Goal: Information Seeking & Learning: Check status

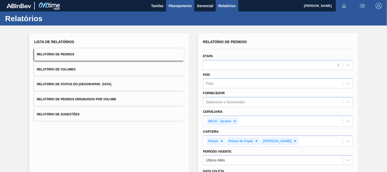
click at [180, 6] on span "Planejamento" at bounding box center [179, 6] width 23 height 6
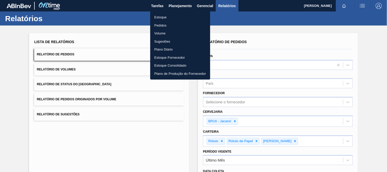
click at [170, 18] on li "Estoque" at bounding box center [180, 17] width 60 height 8
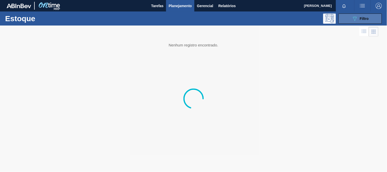
click at [368, 20] on span "Filtro" at bounding box center [364, 19] width 9 height 4
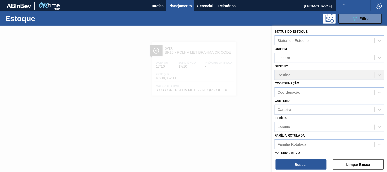
scroll to position [28, 0]
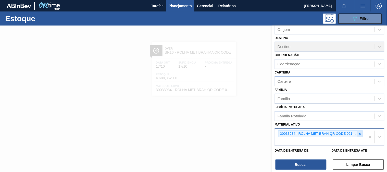
click at [358, 132] on icon at bounding box center [360, 134] width 4 height 4
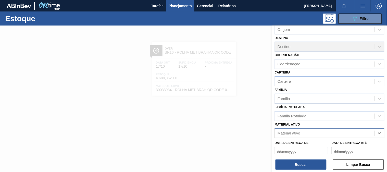
paste ativo "30034418"
type ativo "30034418"
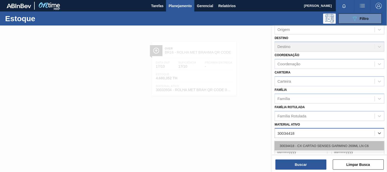
click at [299, 145] on div "30034418 - CX CARTAO SENSES GARMINO 269ML LN C6" at bounding box center [329, 145] width 110 height 9
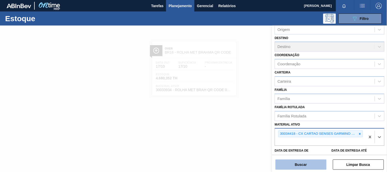
click at [297, 164] on button "Buscar" at bounding box center [300, 164] width 51 height 10
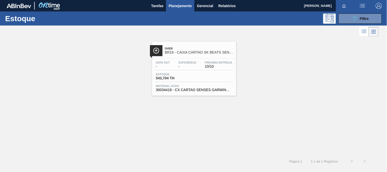
click at [202, 79] on div "Estoque 543,704 TH" at bounding box center [193, 77] width 79 height 9
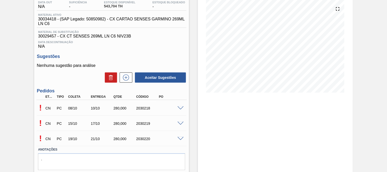
scroll to position [28, 0]
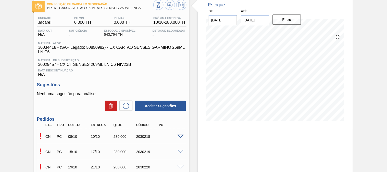
click at [182, 136] on span at bounding box center [180, 137] width 6 height 4
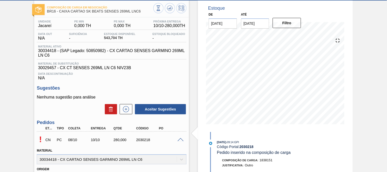
scroll to position [0, 0]
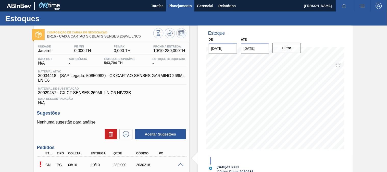
click at [186, 10] on button "Planejamento" at bounding box center [180, 5] width 28 height 11
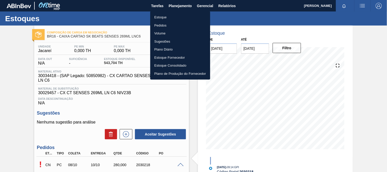
click at [160, 17] on li "Estoque" at bounding box center [180, 17] width 60 height 8
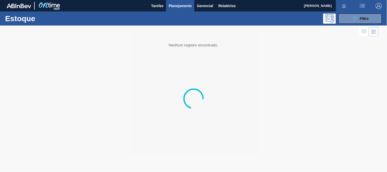
click at [336, 21] on div "089F7B8B-B2A5-4AFE-B5C0-19BA573D28AC Filtro" at bounding box center [360, 19] width 48 height 10
click at [353, 21] on icon "089F7B8B-B2A5-4AFE-B5C0-19BA573D28AC" at bounding box center [354, 19] width 6 height 6
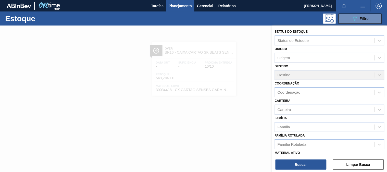
scroll to position [28, 0]
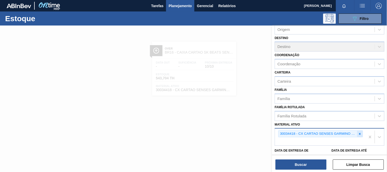
click at [359, 132] on icon at bounding box center [360, 134] width 4 height 4
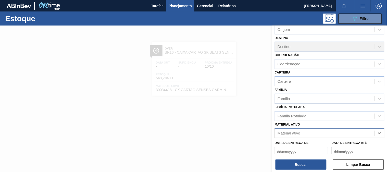
paste ativo "30012510"
type ativo "30012510"
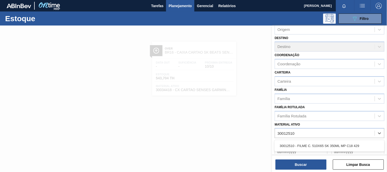
click at [325, 140] on div "30012510 - FILME C. 510X65 SK 350ML MP C18 429" at bounding box center [329, 145] width 110 height 11
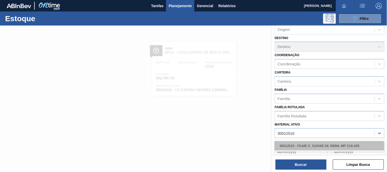
click at [325, 141] on div "30012510 - FILME C. 510X65 SK 350ML MP C18 429" at bounding box center [329, 145] width 110 height 9
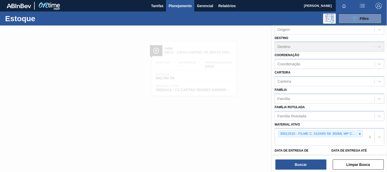
click at [317, 157] on div "Buscar Limpar Busca" at bounding box center [329, 162] width 115 height 14
click at [312, 164] on button "Buscar" at bounding box center [300, 164] width 51 height 10
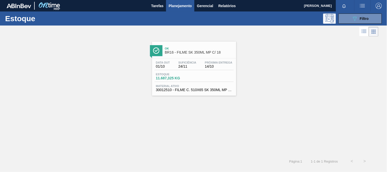
click at [224, 56] on div "Ok BR16 - FILME SK 350ML MP C/ 18" at bounding box center [199, 50] width 69 height 11
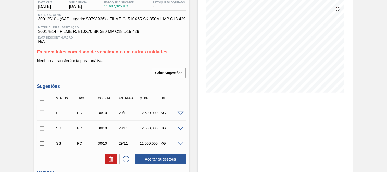
scroll to position [123, 0]
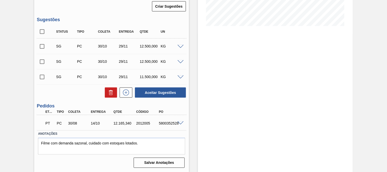
click at [181, 122] on span at bounding box center [180, 123] width 6 height 4
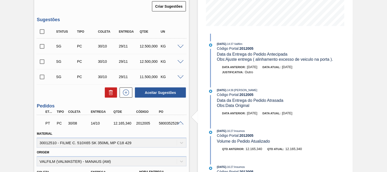
click at [163, 121] on div "5800352528" at bounding box center [169, 123] width 25 height 4
copy div "5800352528"
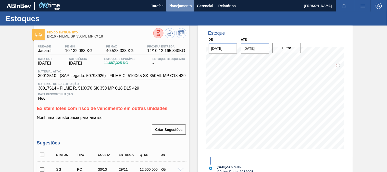
click at [172, 4] on span "Planejamento" at bounding box center [179, 6] width 23 height 6
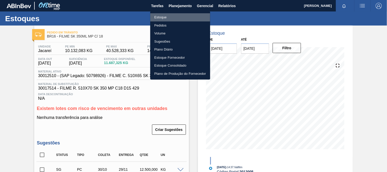
click at [170, 18] on li "Estoque" at bounding box center [180, 17] width 60 height 8
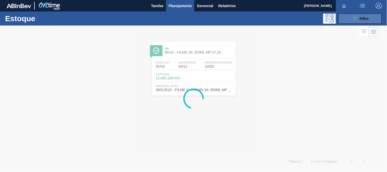
click at [351, 20] on button "089F7B8B-B2A5-4AFE-B5C0-19BA573D28AC Filtro" at bounding box center [359, 19] width 43 height 10
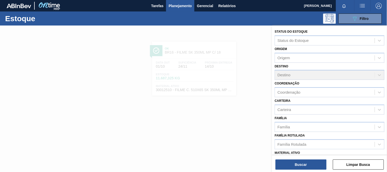
scroll to position [28, 0]
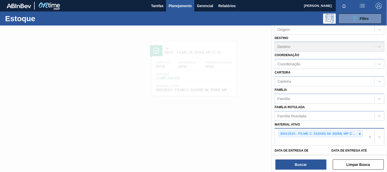
click at [359, 132] on icon at bounding box center [360, 134] width 4 height 4
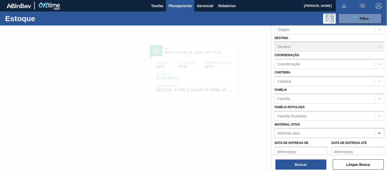
paste ativo "30033729"
type ativo "30033729"
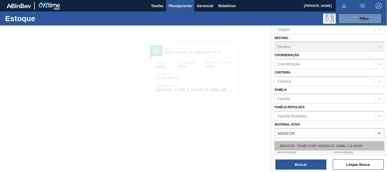
click at [310, 147] on div "30033729 - FILME CONT 620X80 GT 269ML C 8 NIV25" at bounding box center [329, 145] width 110 height 9
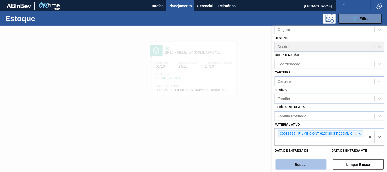
click at [307, 161] on button "Buscar" at bounding box center [300, 164] width 51 height 10
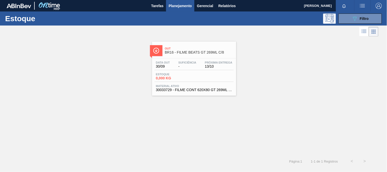
click at [204, 77] on div "Estoque 0,000 KG" at bounding box center [193, 77] width 79 height 9
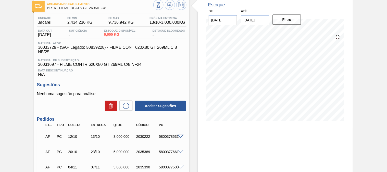
scroll to position [72, 0]
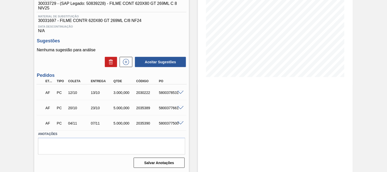
click at [164, 94] on div "5800378531" at bounding box center [169, 92] width 25 height 4
copy div "5800378531"
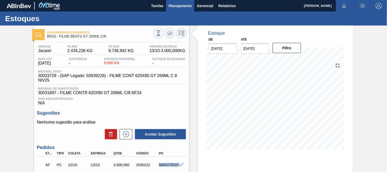
click at [175, 10] on button "Planejamento" at bounding box center [180, 5] width 28 height 11
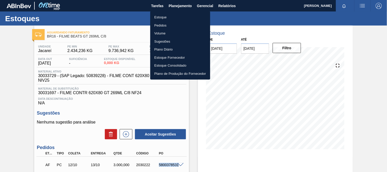
click at [167, 17] on li "Estoque" at bounding box center [180, 17] width 60 height 8
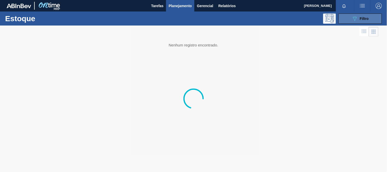
click at [363, 20] on span "Filtro" at bounding box center [364, 19] width 9 height 4
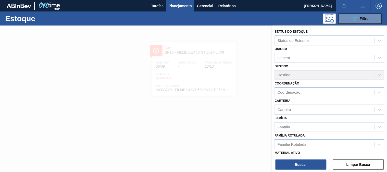
scroll to position [28, 0]
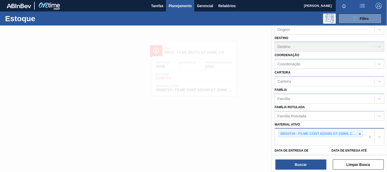
click at [358, 134] on icon at bounding box center [360, 134] width 4 height 4
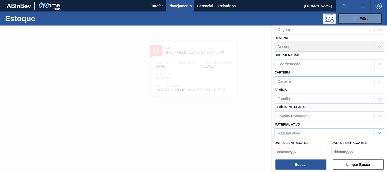
paste ativo "30003376"
type ativo "30003376"
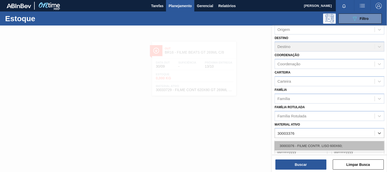
click at [320, 141] on div "30003376 - FILME CONTR. LISO 600X60;" at bounding box center [329, 145] width 110 height 9
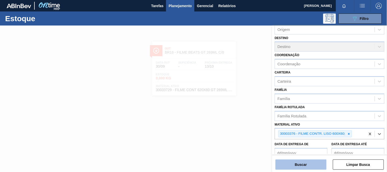
click at [314, 162] on button "Buscar" at bounding box center [300, 164] width 51 height 10
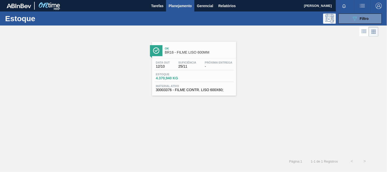
click at [381, 17] on div "089F7B8B-B2A5-4AFE-B5C0-19BA573D28AC Filtro" at bounding box center [360, 19] width 48 height 10
click at [376, 19] on button "089F7B8B-B2A5-4AFE-B5C0-19BA573D28AC Filtro" at bounding box center [359, 19] width 43 height 10
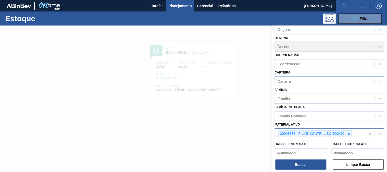
click at [347, 132] on icon at bounding box center [349, 134] width 4 height 4
paste ativo "30003188"
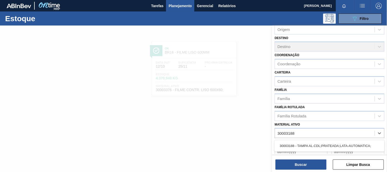
type ativo "30003188"
drag, startPoint x: 307, startPoint y: 136, endPoint x: 306, endPoint y: 141, distance: 4.6
click at [306, 138] on div "Data de Entrega de Data de Entrega até" at bounding box center [329, 147] width 114 height 19
click at [306, 141] on label "Data de Entrega de" at bounding box center [291, 143] width 34 height 4
click at [306, 147] on de "Data de Entrega de" at bounding box center [300, 152] width 53 height 10
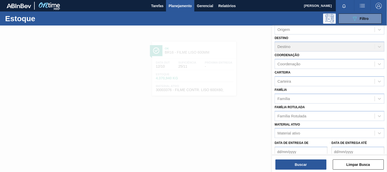
scroll to position [30, 0]
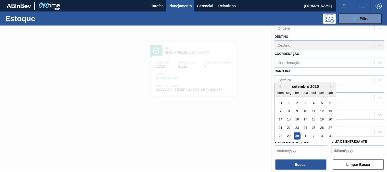
click at [299, 134] on div "30" at bounding box center [297, 135] width 7 height 7
type de "[DATE]"
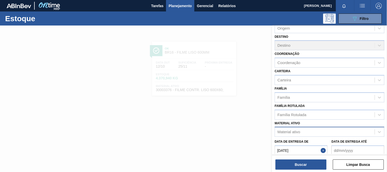
click at [343, 128] on div "Material ativo" at bounding box center [325, 131] width 100 height 7
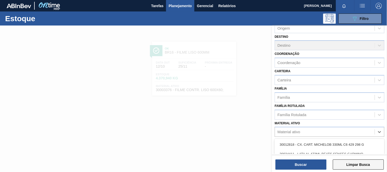
click at [357, 163] on button "Limpar Busca" at bounding box center [358, 164] width 51 height 10
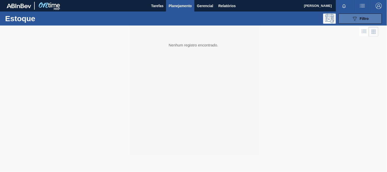
click at [347, 23] on button "089F7B8B-B2A5-4AFE-B5C0-19BA573D28AC Filtro" at bounding box center [359, 19] width 43 height 10
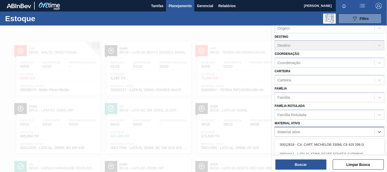
click at [297, 130] on div "Material ativo" at bounding box center [288, 132] width 23 height 4
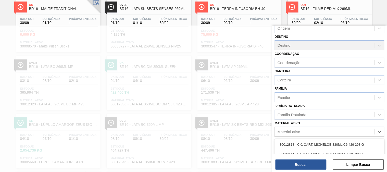
paste ativo "30003188"
type ativo "30003188"
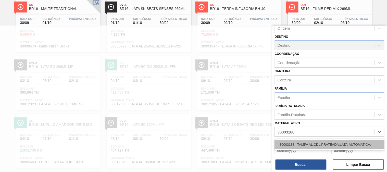
click at [299, 142] on div "30003188 - TAMPA AL.CDL;PRATEADA;LATA-AUTOMATICA;" at bounding box center [329, 144] width 110 height 9
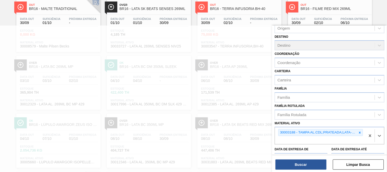
click at [298, 158] on div "Buscar Limpar Busca" at bounding box center [329, 162] width 115 height 14
click at [301, 163] on button "Buscar" at bounding box center [300, 164] width 51 height 10
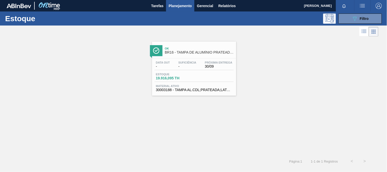
scroll to position [0, 0]
click at [228, 84] on div "Data out - Suficiência - Próxima Entrega 30/09 Estoque 19.916,095 TH Material a…" at bounding box center [194, 75] width 84 height 35
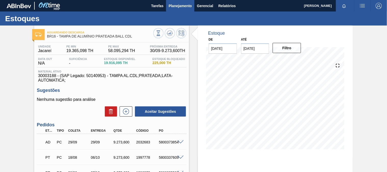
click at [169, 7] on span "Planejamento" at bounding box center [179, 6] width 23 height 6
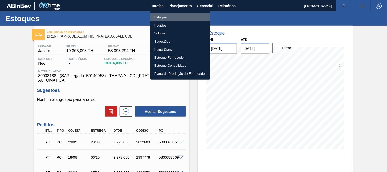
click at [172, 18] on li "Estoque" at bounding box center [180, 17] width 60 height 8
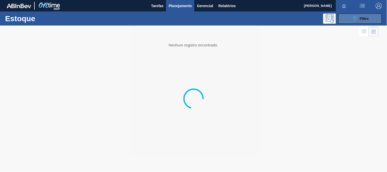
click at [367, 19] on span "Filtro" at bounding box center [364, 19] width 9 height 4
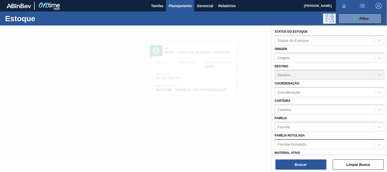
scroll to position [77, 0]
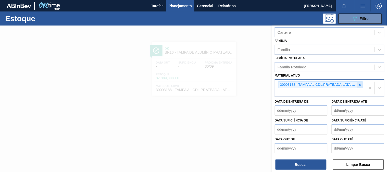
click at [359, 84] on icon at bounding box center [360, 85] width 2 height 2
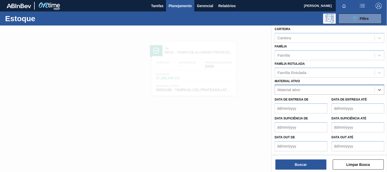
paste ativo "30003175"
type ativo "30003175"
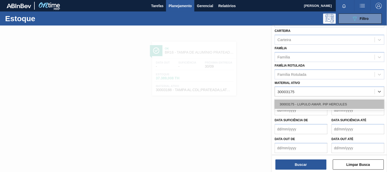
click at [310, 100] on div "30003175 - LUPULO AMAR. PIP HERCULES" at bounding box center [329, 103] width 110 height 9
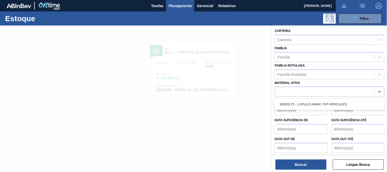
scroll to position [71, 0]
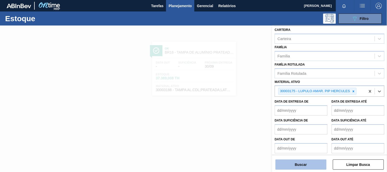
click at [309, 162] on button "Buscar" at bounding box center [300, 164] width 51 height 10
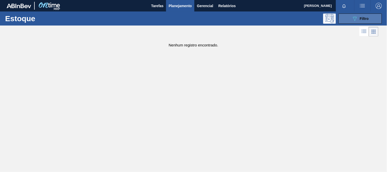
click at [355, 16] on icon "089F7B8B-B2A5-4AFE-B5C0-19BA573D28AC" at bounding box center [354, 19] width 6 height 6
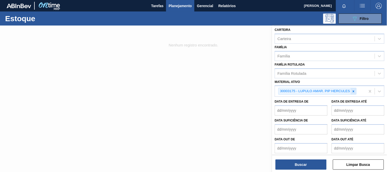
click at [353, 89] on icon at bounding box center [353, 91] width 4 height 4
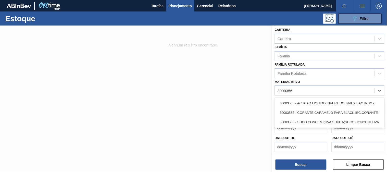
scroll to position [70, 0]
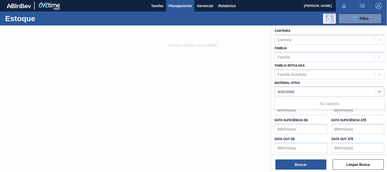
type ativo "30003560"
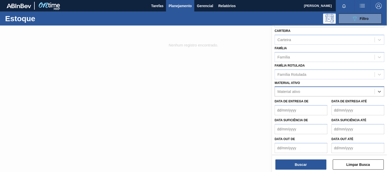
paste ativo "30005660"
type ativo "30005660"
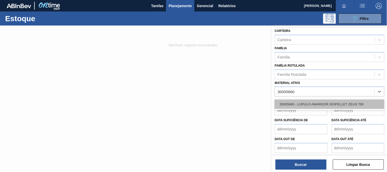
click at [306, 100] on div "30005660 - LUPULO AMARGOR ISOPELLET ZEUS T90" at bounding box center [329, 103] width 110 height 9
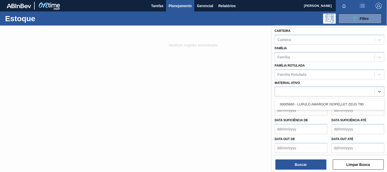
scroll to position [71, 0]
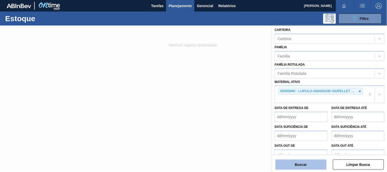
click at [309, 163] on button "Buscar" at bounding box center [300, 164] width 51 height 10
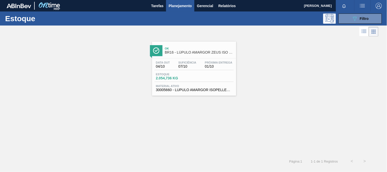
click at [203, 76] on div "Estoque 2.054,736 KG" at bounding box center [193, 77] width 79 height 9
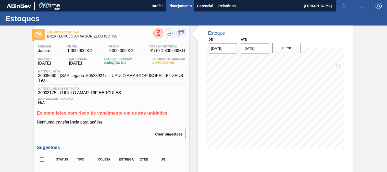
click at [178, 7] on span "Planejamento" at bounding box center [179, 6] width 23 height 6
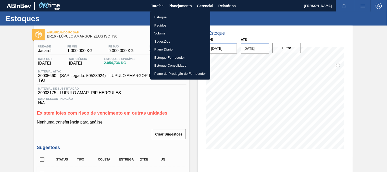
click at [170, 19] on li "Estoque" at bounding box center [180, 17] width 60 height 8
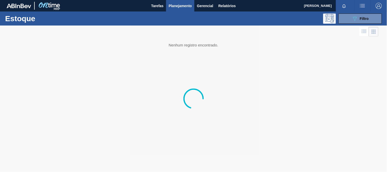
click at [372, 14] on button "089F7B8B-B2A5-4AFE-B5C0-19BA573D28AC Filtro" at bounding box center [359, 19] width 43 height 10
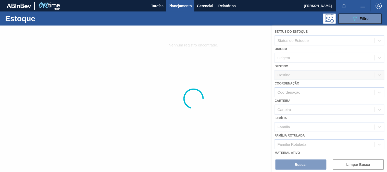
click at [370, 26] on div at bounding box center [193, 98] width 387 height 146
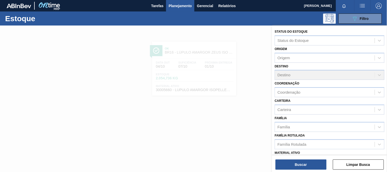
scroll to position [57, 0]
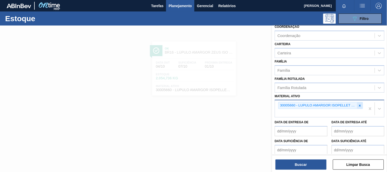
click at [360, 104] on icon at bounding box center [360, 106] width 4 height 4
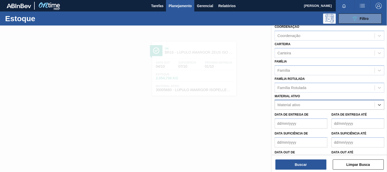
paste ativo "30008416"
type ativo "30008416"
click at [312, 117] on div "30008416 - CLORETO DE CALCIO SOLUCAO 40%" at bounding box center [329, 117] width 110 height 9
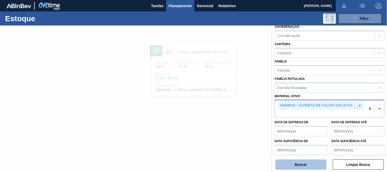
click at [309, 165] on button "Buscar" at bounding box center [300, 164] width 51 height 10
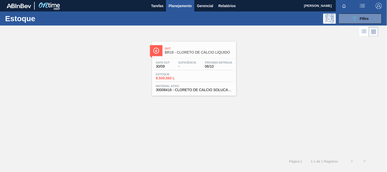
click at [181, 76] on div "Estoque 8.500,560 L" at bounding box center [173, 76] width 38 height 7
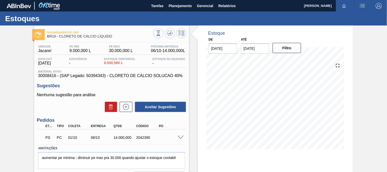
click at [182, 137] on span at bounding box center [180, 138] width 6 height 4
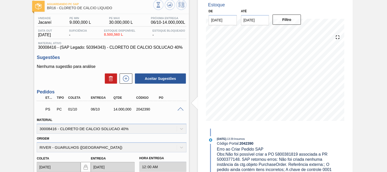
scroll to position [57, 0]
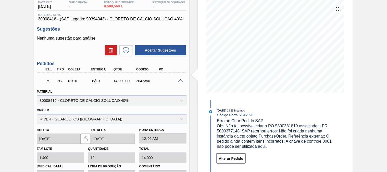
click at [292, 125] on span "Obs: Não foi possível criar a PO 5800381819 associada a PR 5000377148. SAP reto…" at bounding box center [275, 136] width 116 height 25
copy span "5800381819"
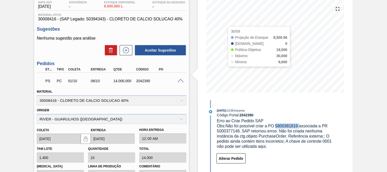
copy span "5800381819"
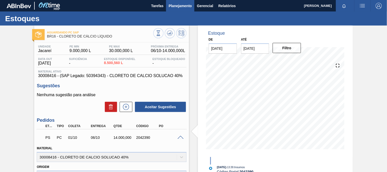
click at [177, 8] on span "Planejamento" at bounding box center [179, 6] width 23 height 6
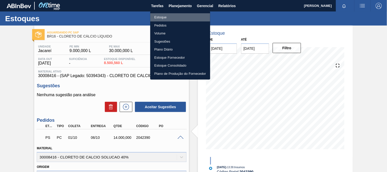
click at [166, 16] on li "Estoque" at bounding box center [180, 17] width 60 height 8
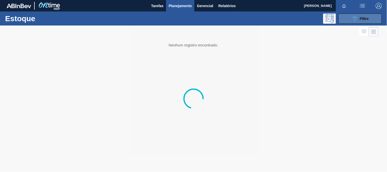
click at [372, 23] on button "089F7B8B-B2A5-4AFE-B5C0-19BA573D28AC Filtro" at bounding box center [359, 19] width 43 height 10
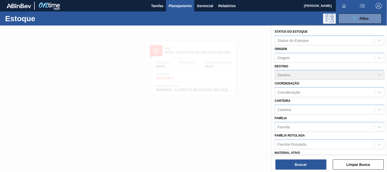
scroll to position [57, 0]
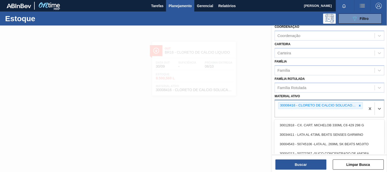
click at [363, 103] on div "30008416 - CLORETO DE CALCIO SOLUCAO 40%" at bounding box center [320, 108] width 90 height 17
click at [358, 104] on icon at bounding box center [360, 106] width 4 height 4
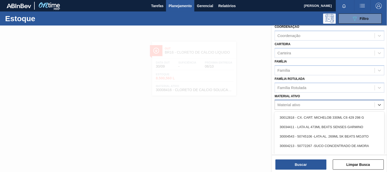
paste ativo "30034180"
type ativo "30034180"
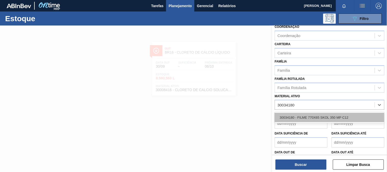
click at [320, 117] on div "30034180 - FILME 770X65 SKOL 350 MP C12" at bounding box center [329, 117] width 110 height 9
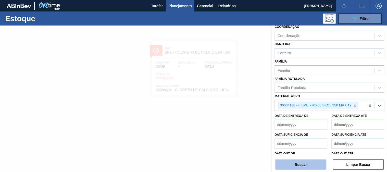
click at [312, 162] on button "Buscar" at bounding box center [300, 164] width 51 height 10
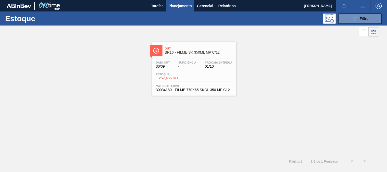
click at [200, 83] on div "Data [DATE] Suficiência - Próxima Entrega 01/10 Estoque 1.257,456 KG Material a…" at bounding box center [194, 75] width 84 height 35
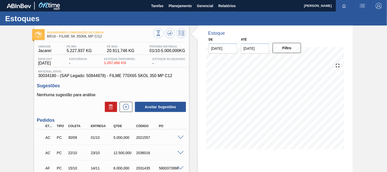
click at [180, 137] on span at bounding box center [180, 138] width 6 height 4
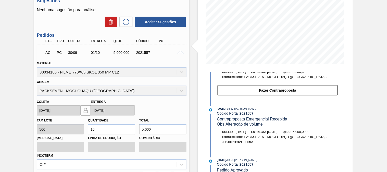
scroll to position [85, 0]
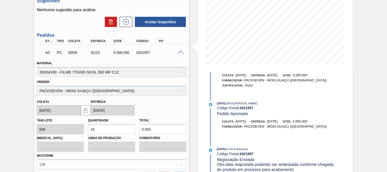
click at [178, 54] on span at bounding box center [180, 53] width 6 height 4
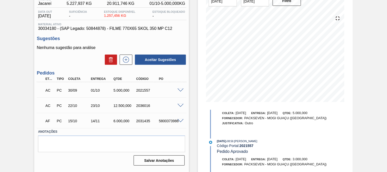
click at [169, 122] on div "5800373986" at bounding box center [169, 121] width 25 height 4
click at [169, 121] on div "5800373986" at bounding box center [169, 121] width 25 height 4
click at [169, 120] on div "5800373986" at bounding box center [169, 121] width 25 height 4
copy div "5800373986"
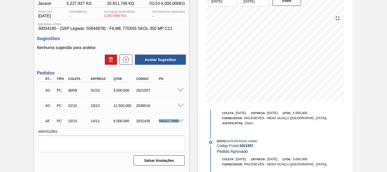
scroll to position [0, 0]
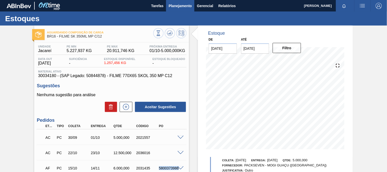
click at [181, 6] on span "Planejamento" at bounding box center [179, 6] width 23 height 6
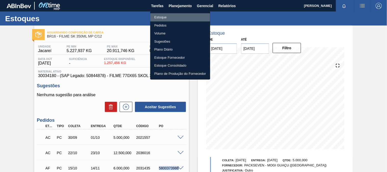
click at [173, 19] on li "Estoque" at bounding box center [180, 17] width 60 height 8
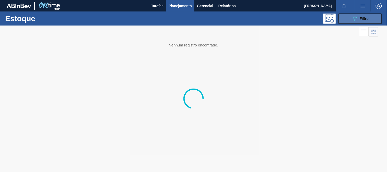
click at [367, 20] on span "Filtro" at bounding box center [364, 19] width 9 height 4
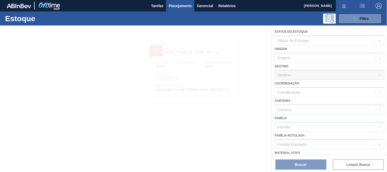
click at [319, 118] on div at bounding box center [193, 98] width 387 height 146
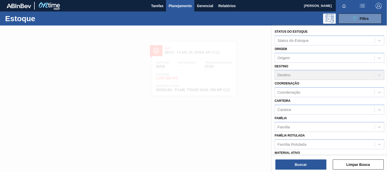
scroll to position [28, 0]
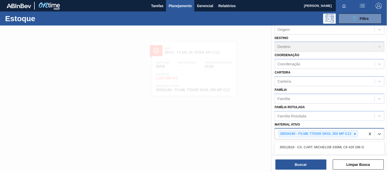
click at [355, 135] on div "30034180 - FILME 770X65 SKOL 350 MP C12" at bounding box center [318, 133] width 80 height 7
click at [354, 134] on div at bounding box center [355, 133] width 6 height 6
paste ativo "30017830"
type ativo "30017830"
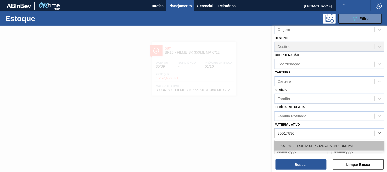
click at [311, 141] on div "30017830 - FOLHA SEPARADORA IMPERMEAVEL" at bounding box center [329, 145] width 110 height 9
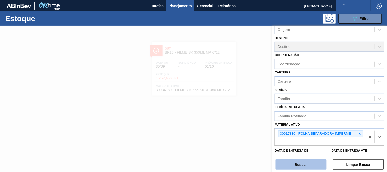
click at [307, 164] on button "Buscar" at bounding box center [300, 164] width 51 height 10
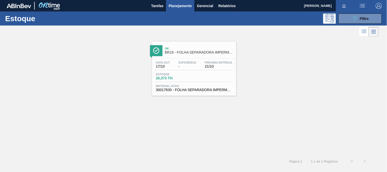
click at [211, 59] on div "Data [DATE] Suficiência - Próxima Entrega 21/10 Estoque 26,373 TH Material ativ…" at bounding box center [194, 75] width 84 height 35
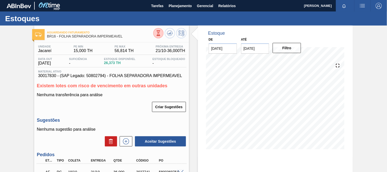
scroll to position [57, 0]
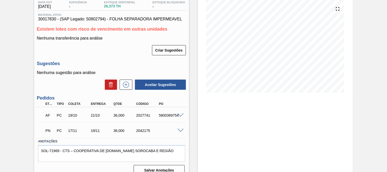
click at [179, 113] on div at bounding box center [181, 115] width 10 height 4
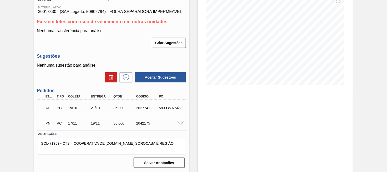
click at [180, 107] on span at bounding box center [180, 108] width 6 height 4
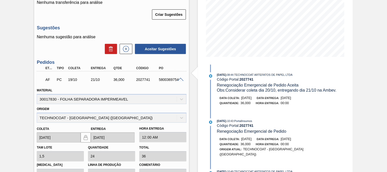
scroll to position [121, 0]
